Goal: Task Accomplishment & Management: Use online tool/utility

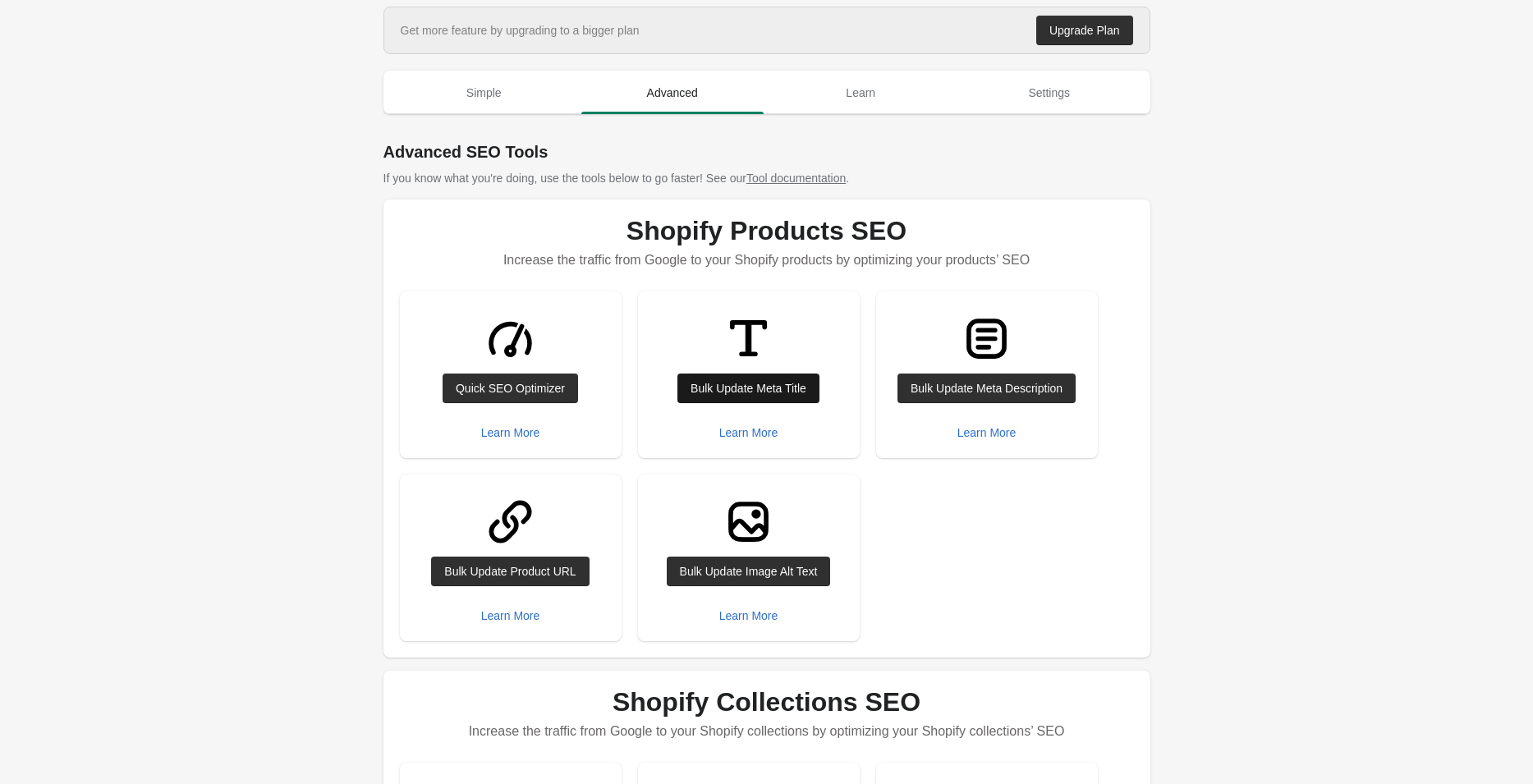
click at [744, 384] on div "Bulk Update Meta Title" at bounding box center [749, 388] width 116 height 13
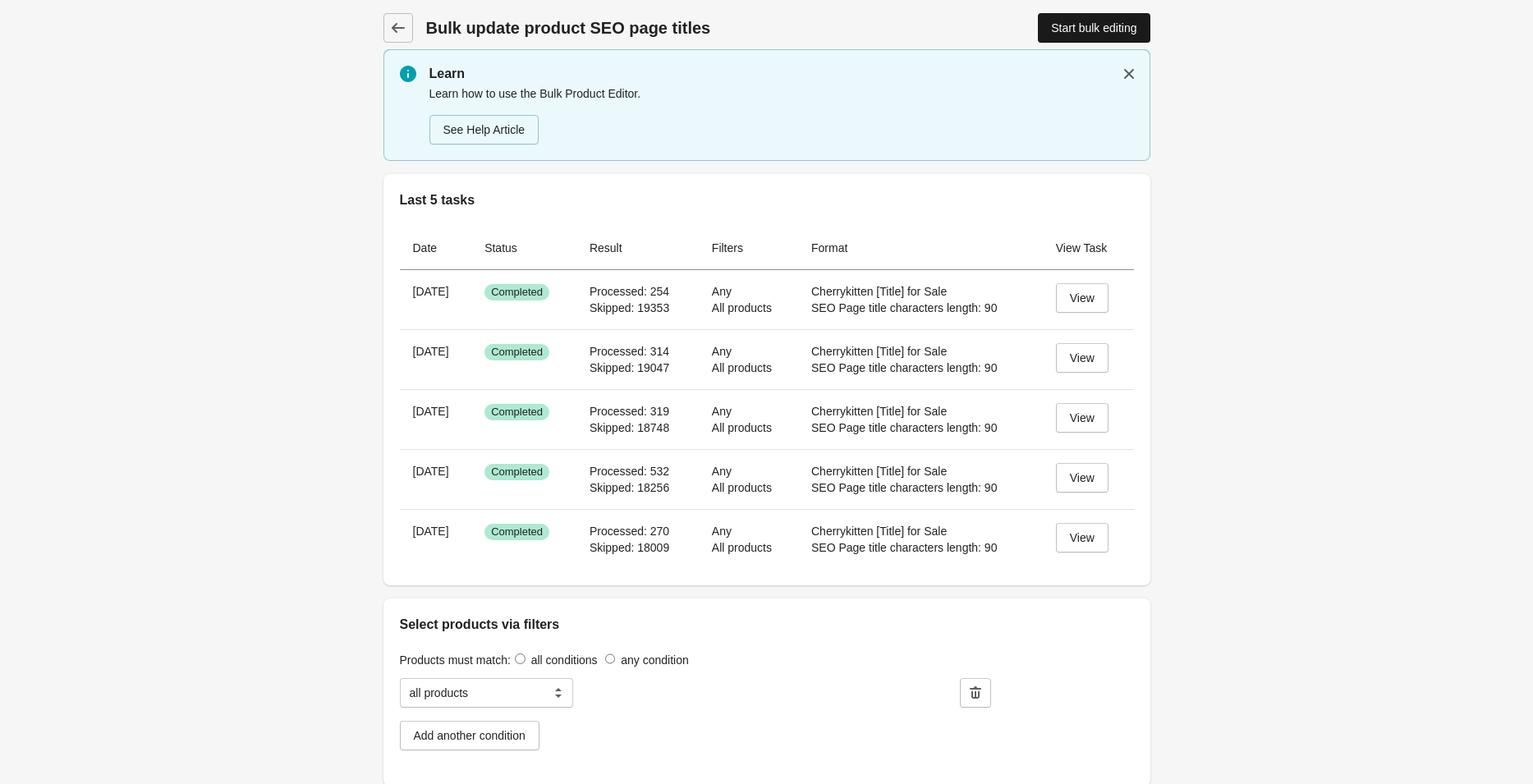
click at [1091, 29] on div "Start bulk editing" at bounding box center [1094, 27] width 86 height 13
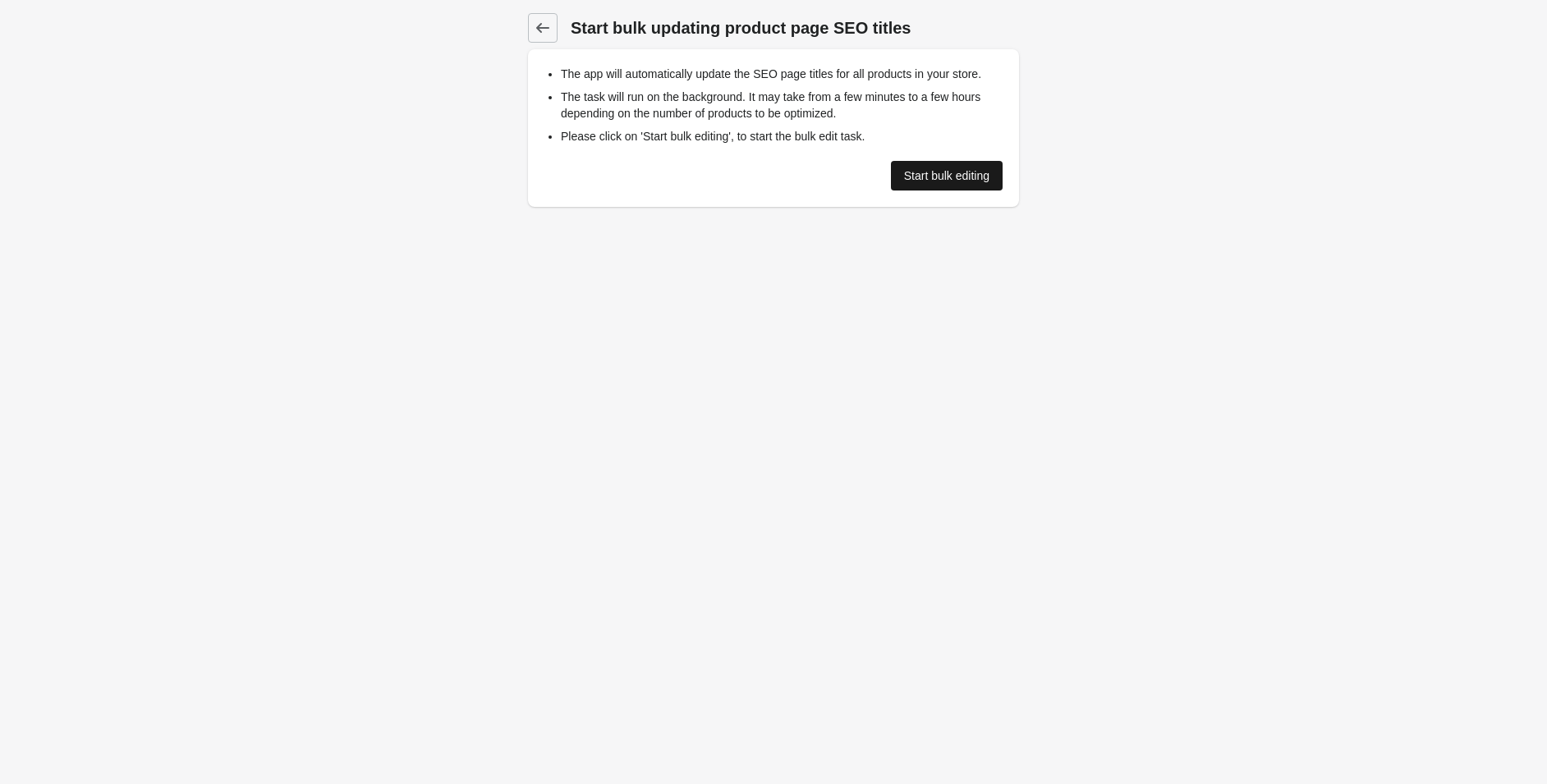
click at [930, 177] on div "Start bulk editing" at bounding box center [947, 176] width 86 height 13
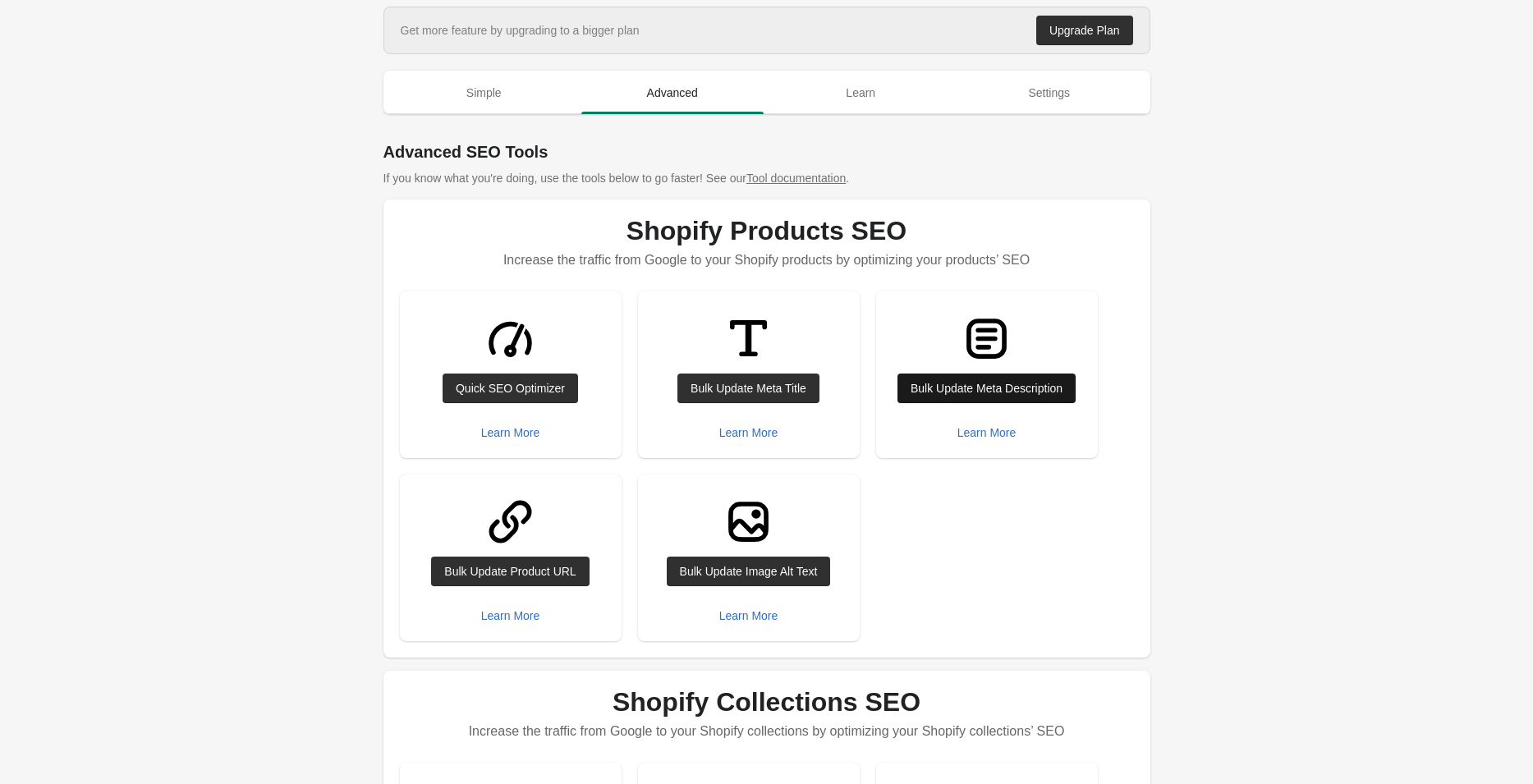
click at [958, 384] on div "Bulk Update Meta Description" at bounding box center [987, 388] width 152 height 13
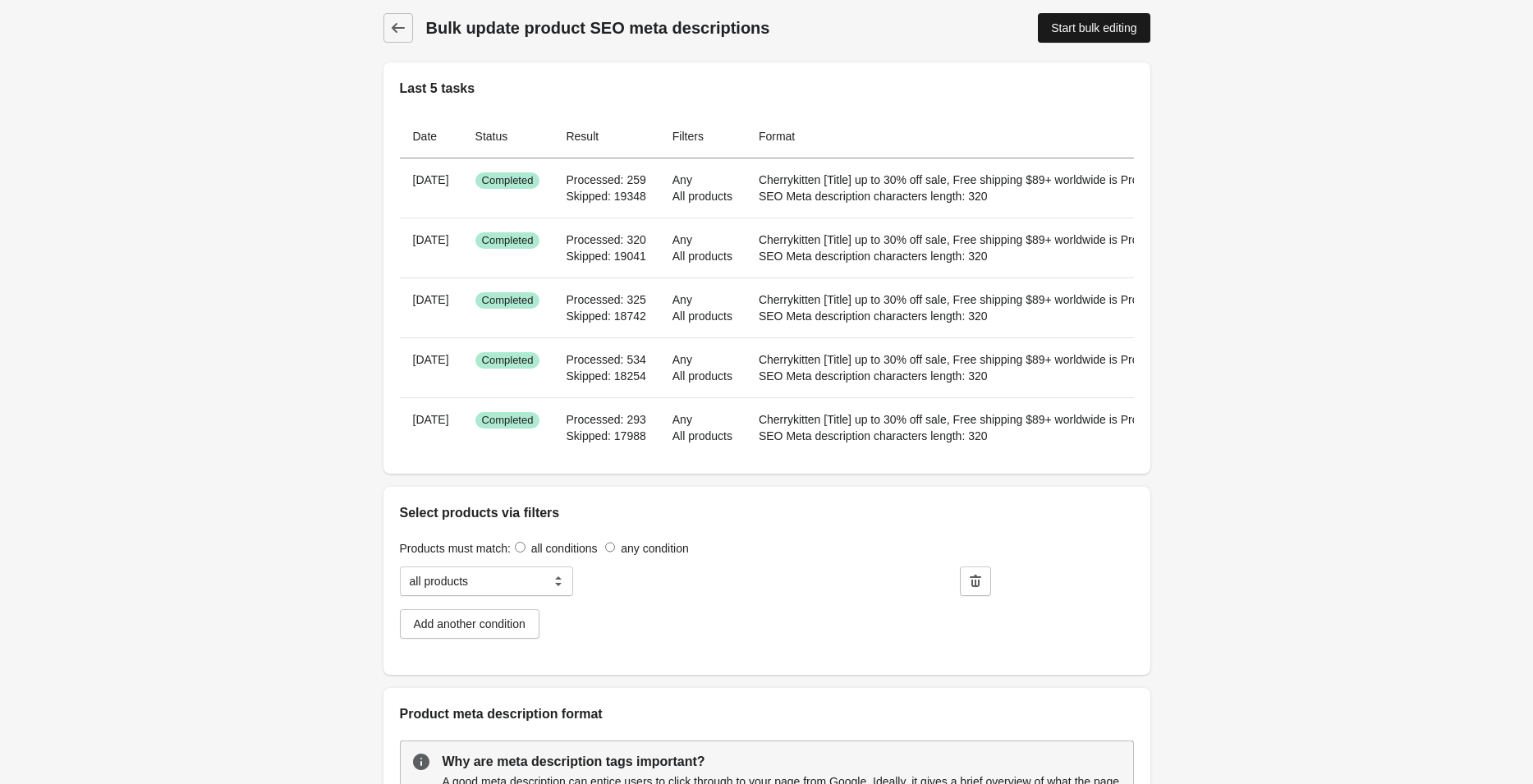
click at [1087, 35] on link "Start bulk editing" at bounding box center [1094, 28] width 112 height 30
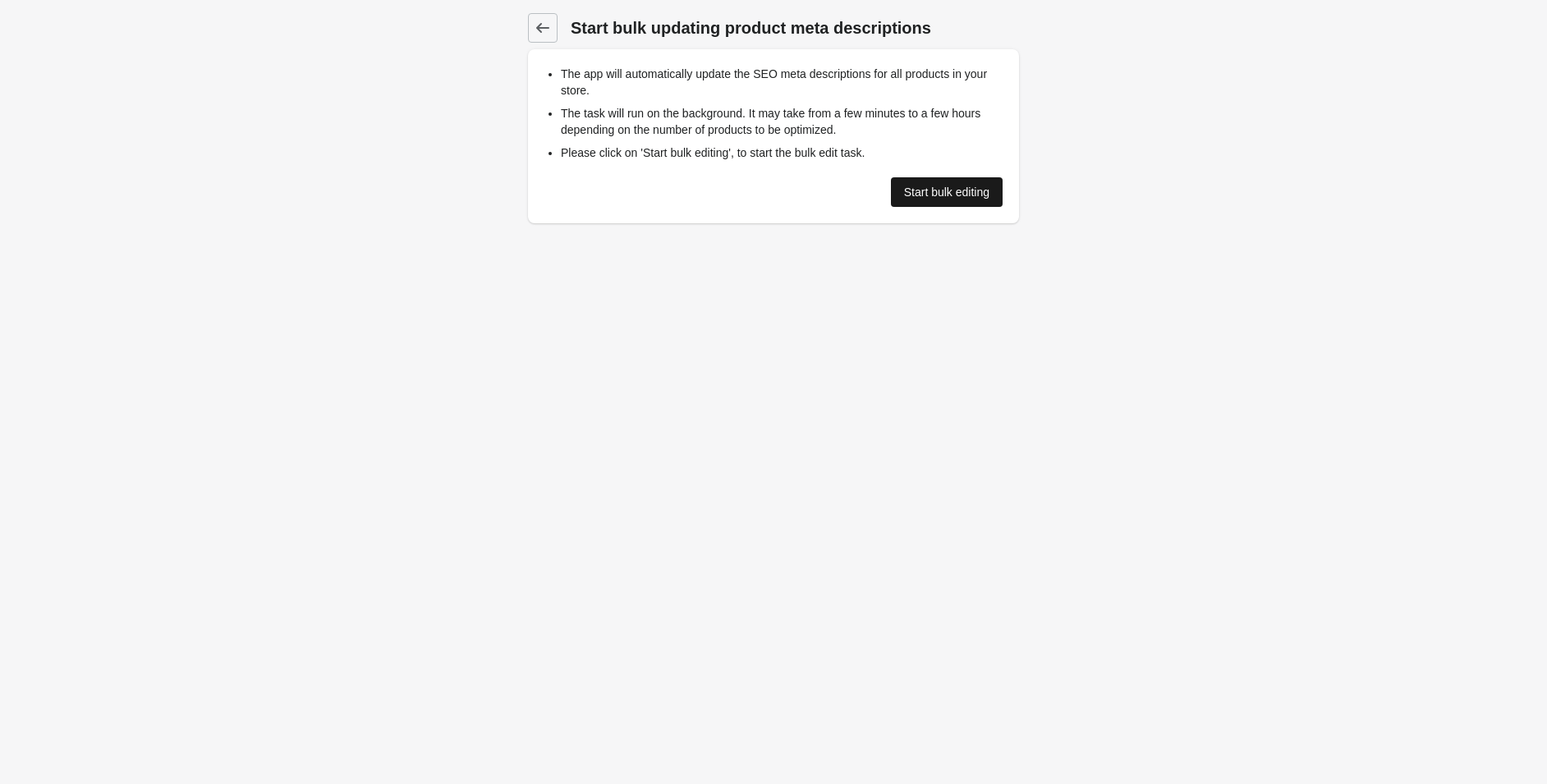
click at [942, 188] on div "Start bulk editing" at bounding box center [947, 192] width 86 height 13
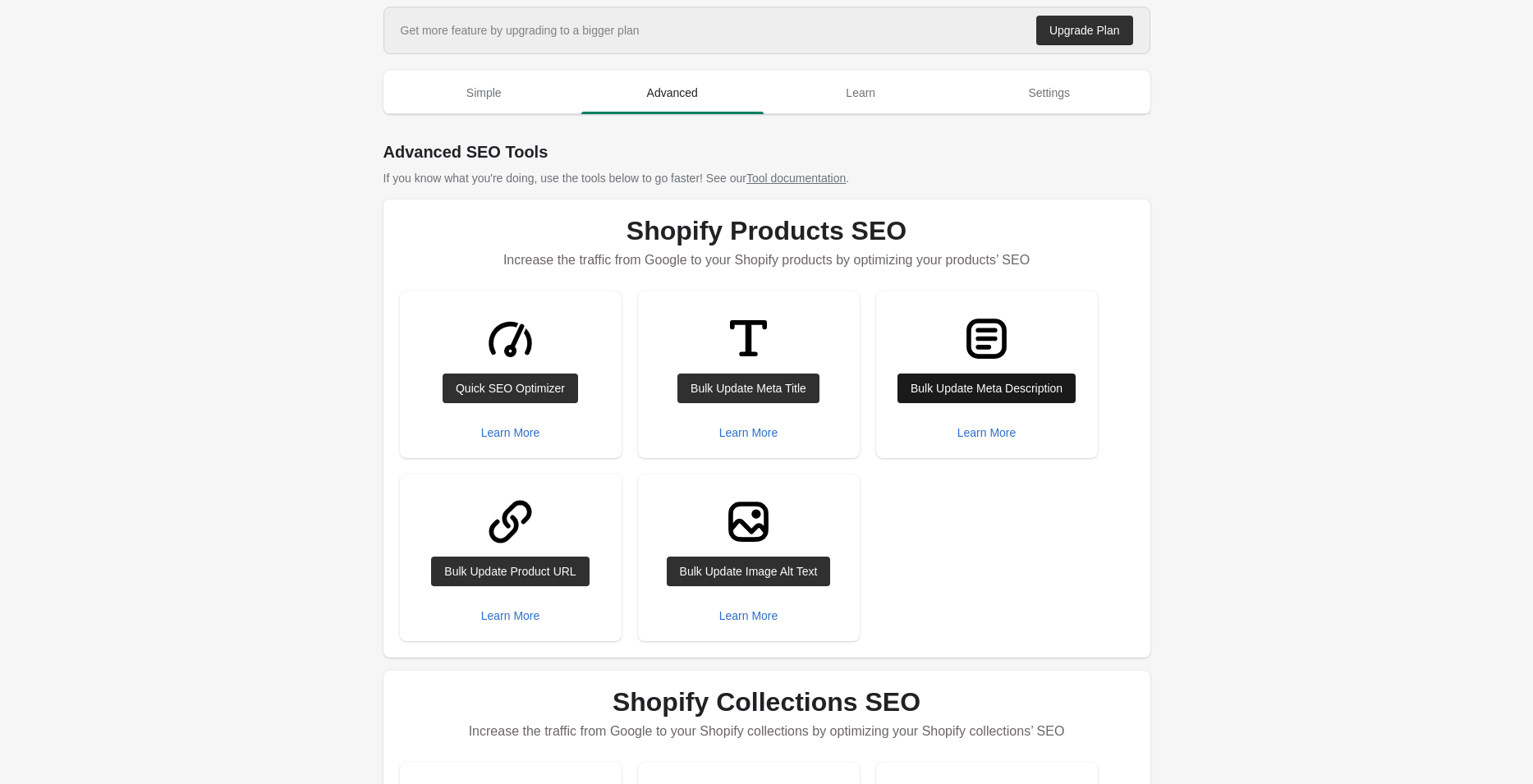
click at [972, 384] on div "Bulk Update Meta Description" at bounding box center [987, 388] width 152 height 13
click at [695, 392] on div "Bulk Update Meta Title" at bounding box center [749, 388] width 116 height 13
